Goal: Obtain resource: Obtain resource

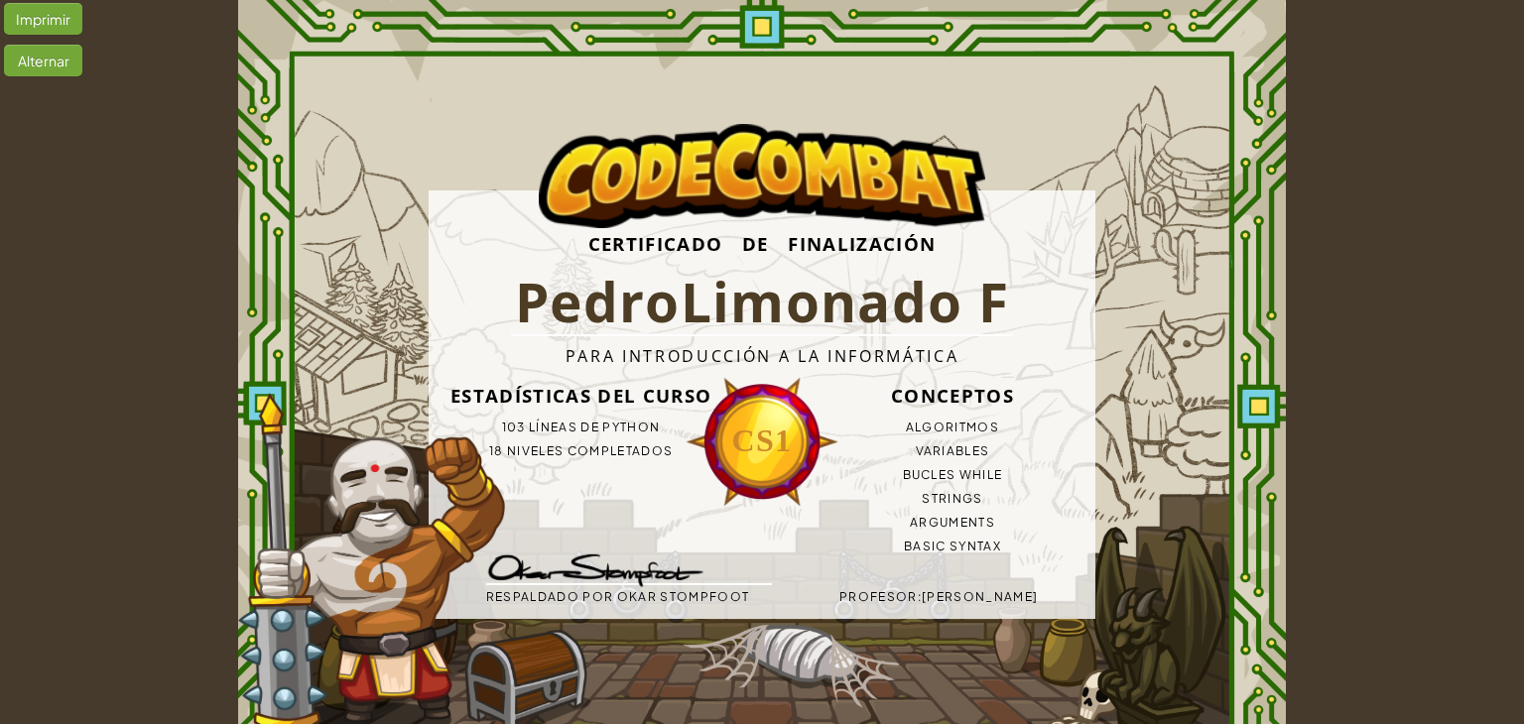
click at [605, 555] on img at bounding box center [599, 573] width 266 height 71
click at [667, 465] on div "Estadísticas del Curso 103 líneas de Python 18 niveles completados" at bounding box center [582, 424] width 286 height 97
click at [749, 421] on h3 "CS1" at bounding box center [762, 441] width 153 height 53
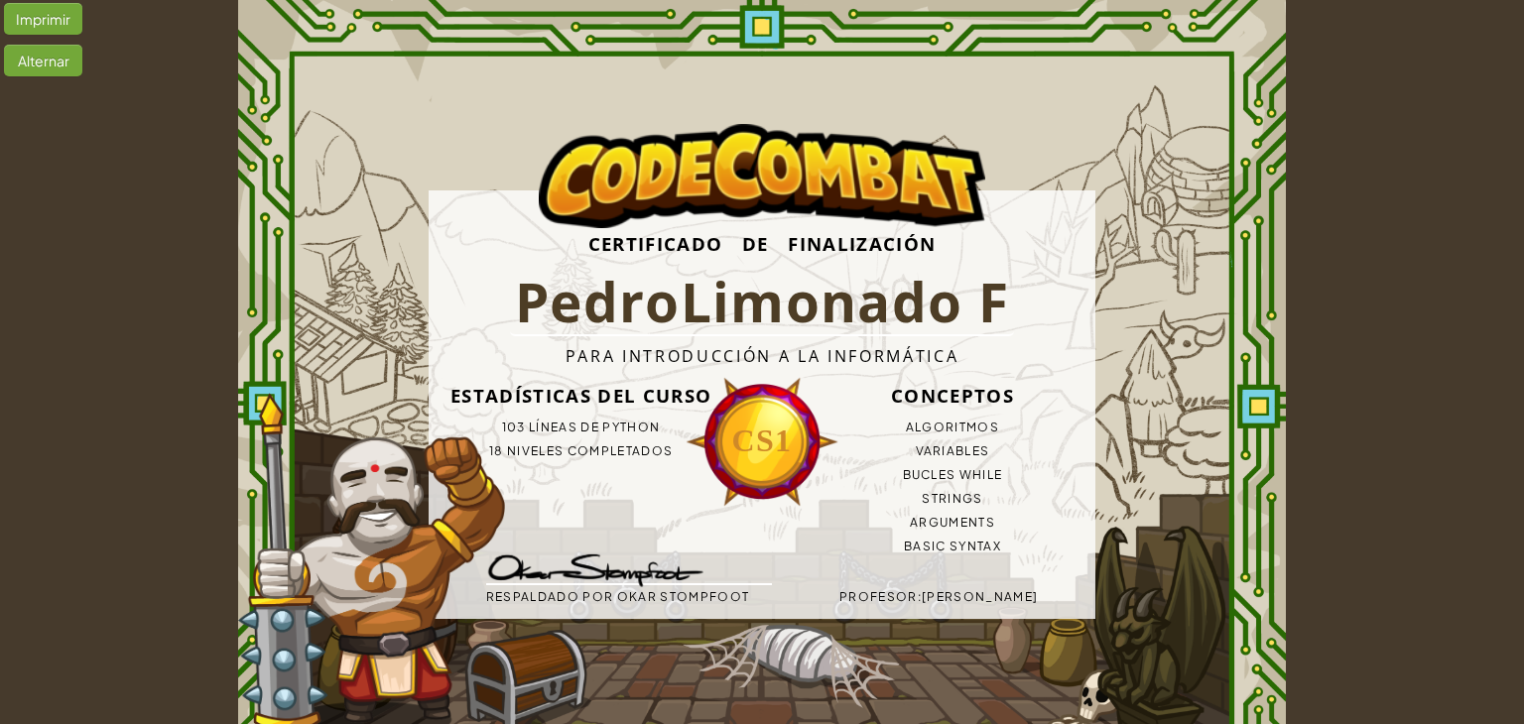
click at [749, 421] on h3 "CS1" at bounding box center [762, 441] width 153 height 53
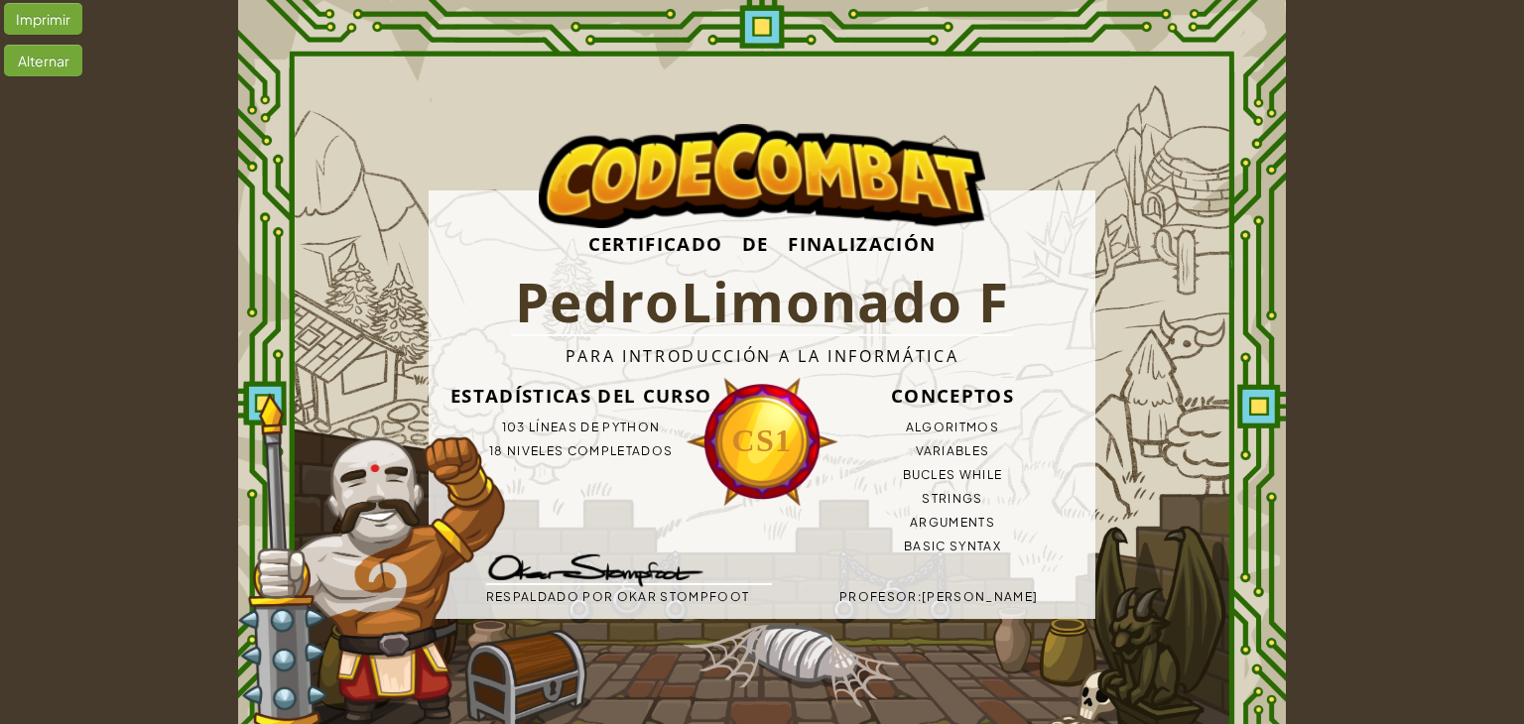
click at [749, 421] on h3 "CS1" at bounding box center [762, 441] width 153 height 53
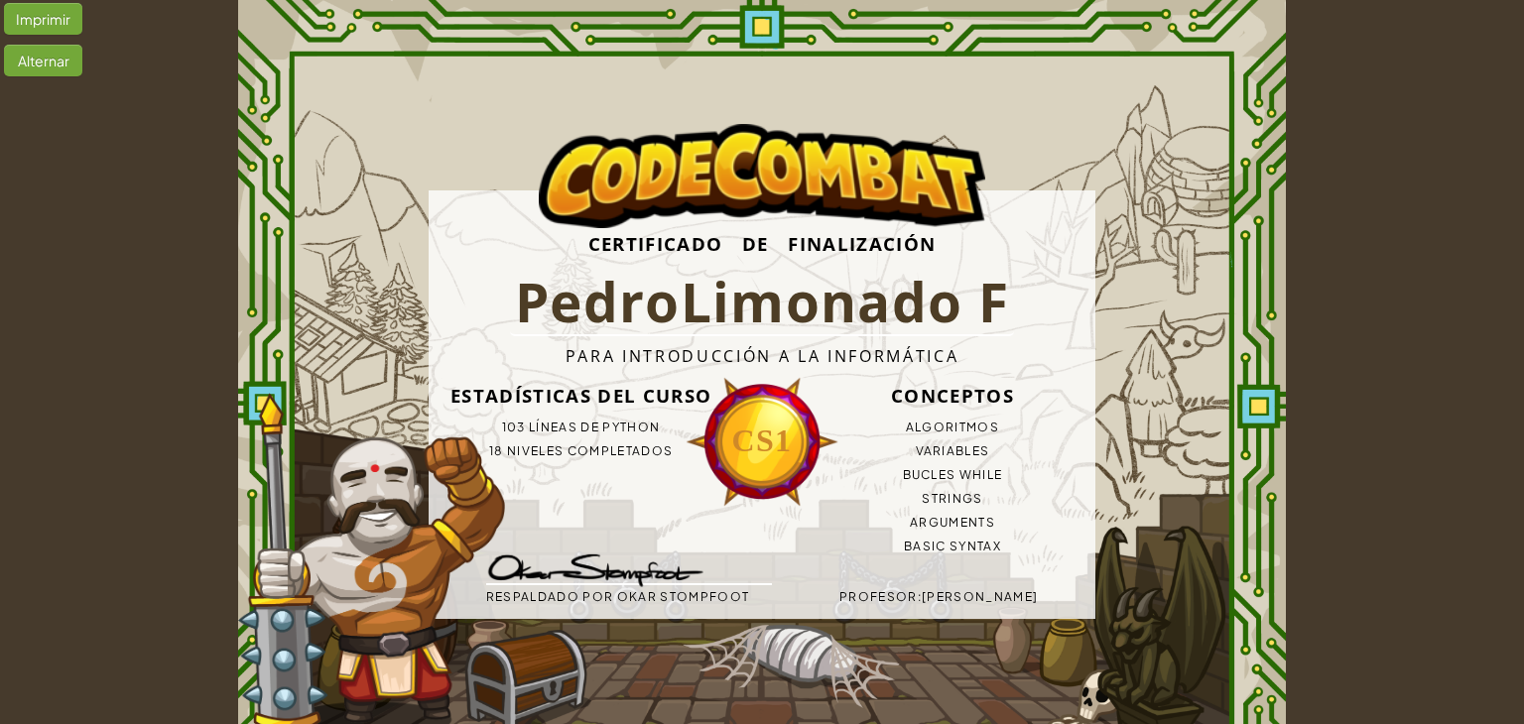
click at [749, 421] on h3 "CS1" at bounding box center [762, 441] width 153 height 53
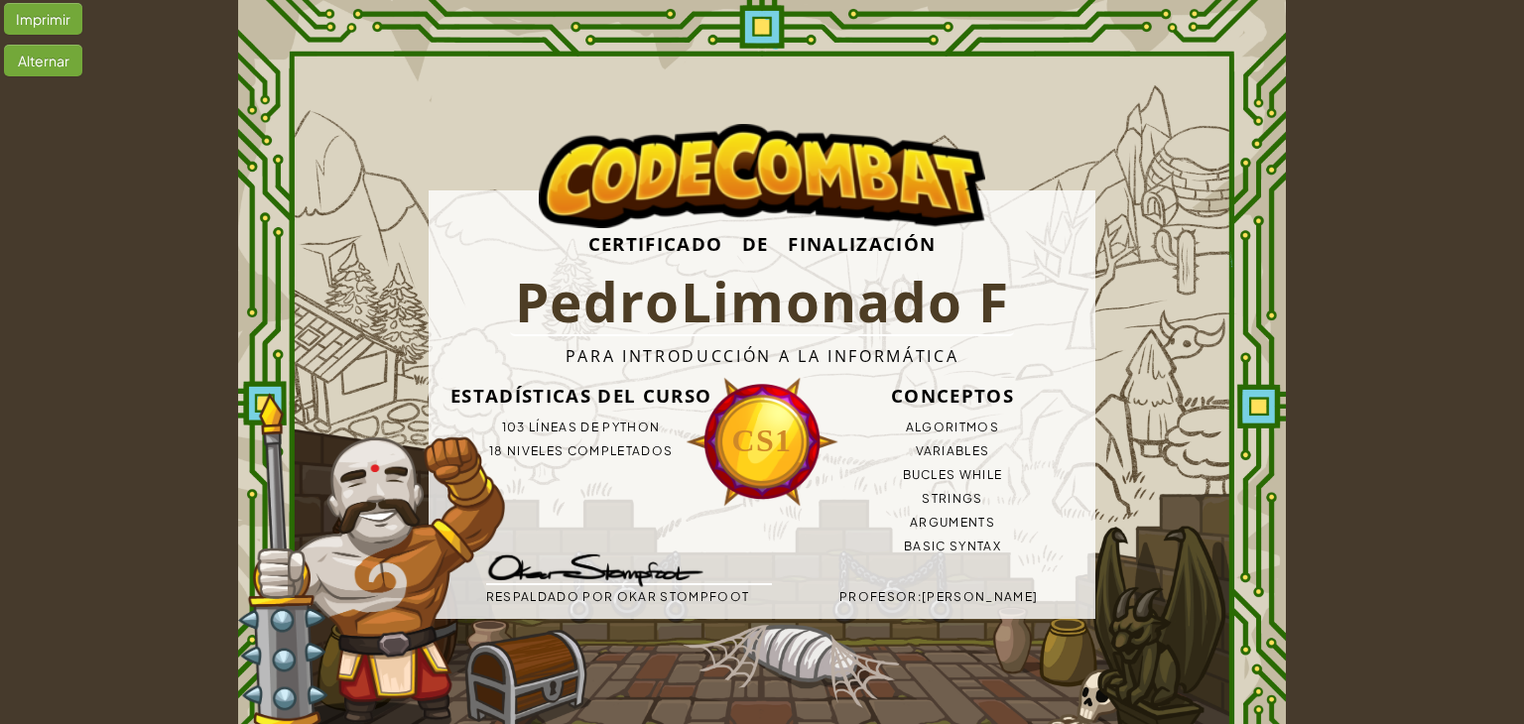
click at [749, 421] on h3 "CS1" at bounding box center [762, 441] width 153 height 53
click at [589, 311] on h1 "PedroLimonado F" at bounding box center [762, 303] width 505 height 66
click at [625, 413] on h3 "Estadísticas del Curso" at bounding box center [582, 396] width 286 height 40
click at [544, 370] on h4 "Para Introducción a la Informática" at bounding box center [762, 356] width 667 height 40
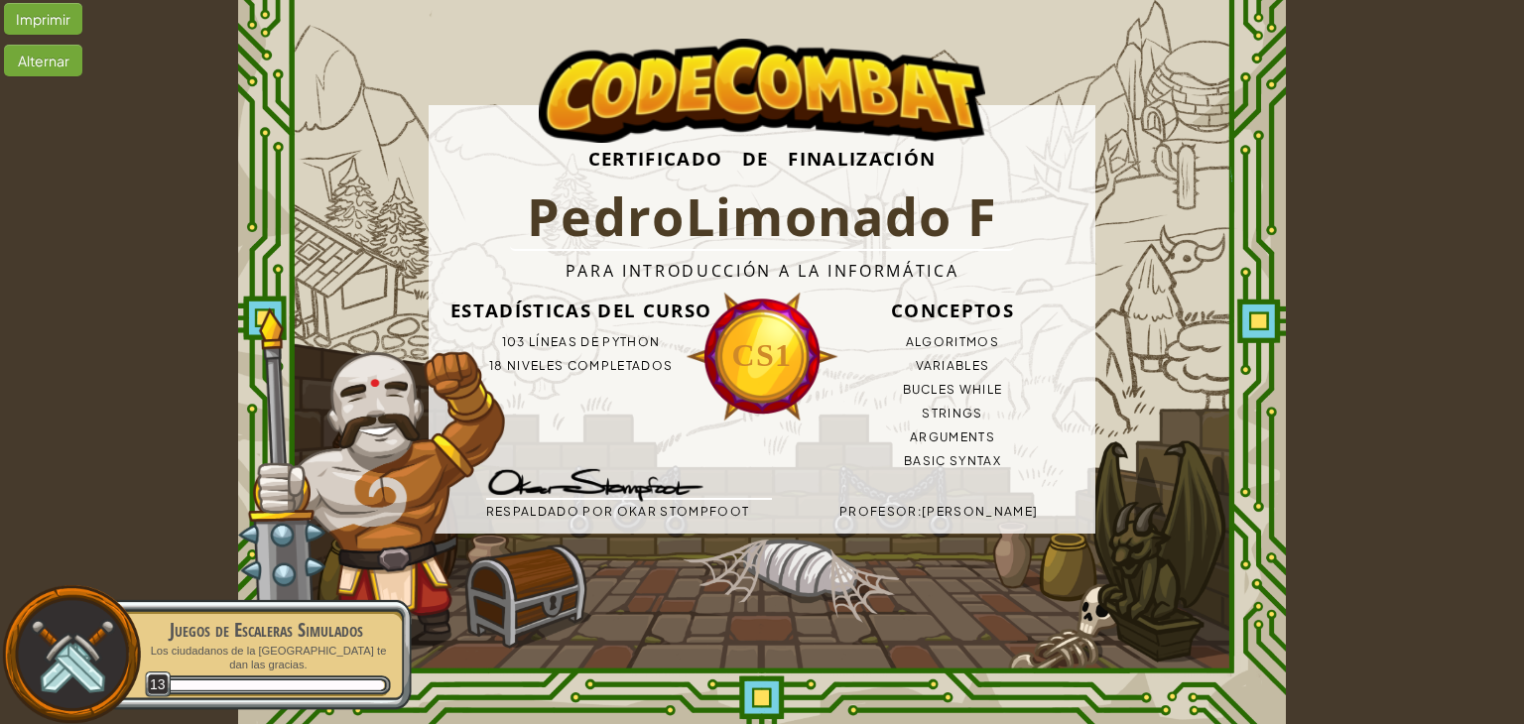
scroll to position [84, 0]
click at [94, 652] on img at bounding box center [72, 655] width 90 height 90
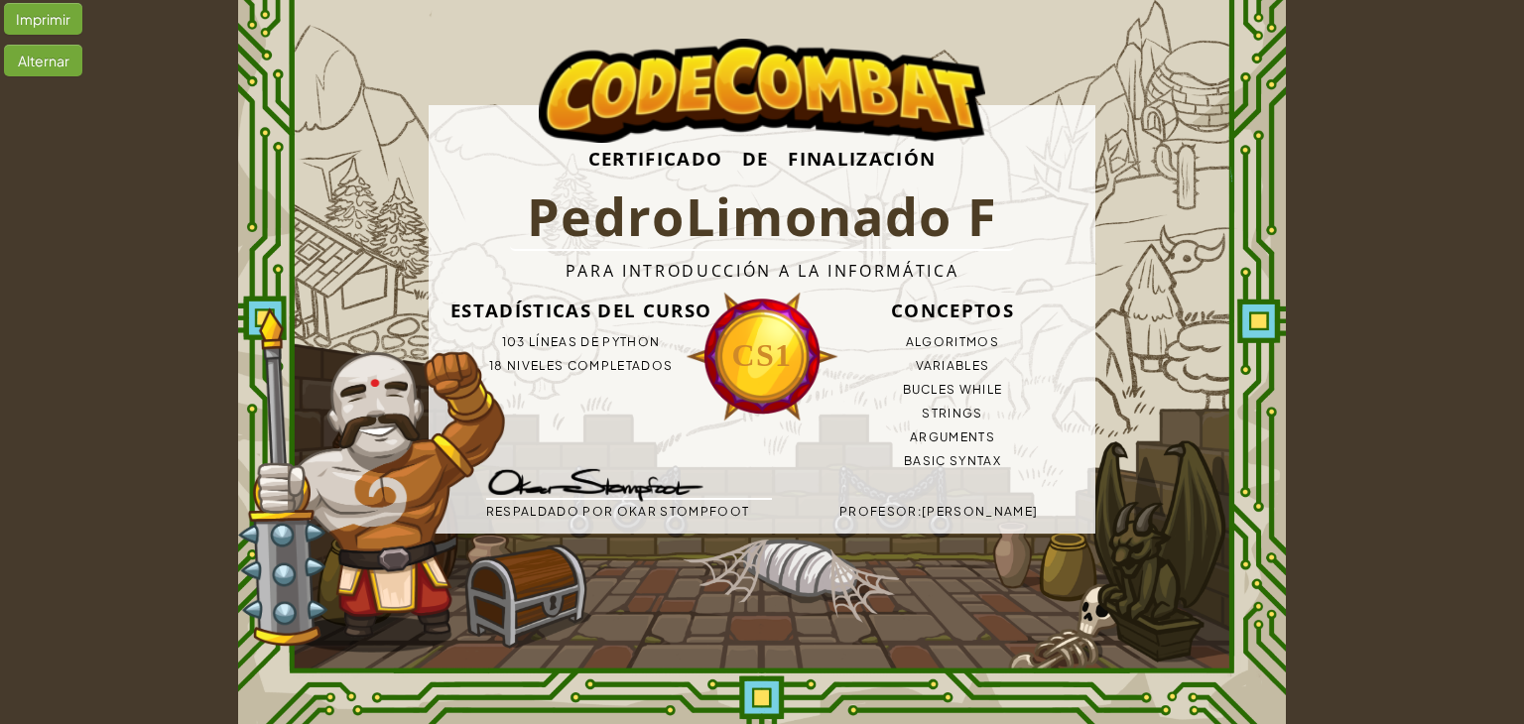
scroll to position [0, 0]
